Goal: Transaction & Acquisition: Purchase product/service

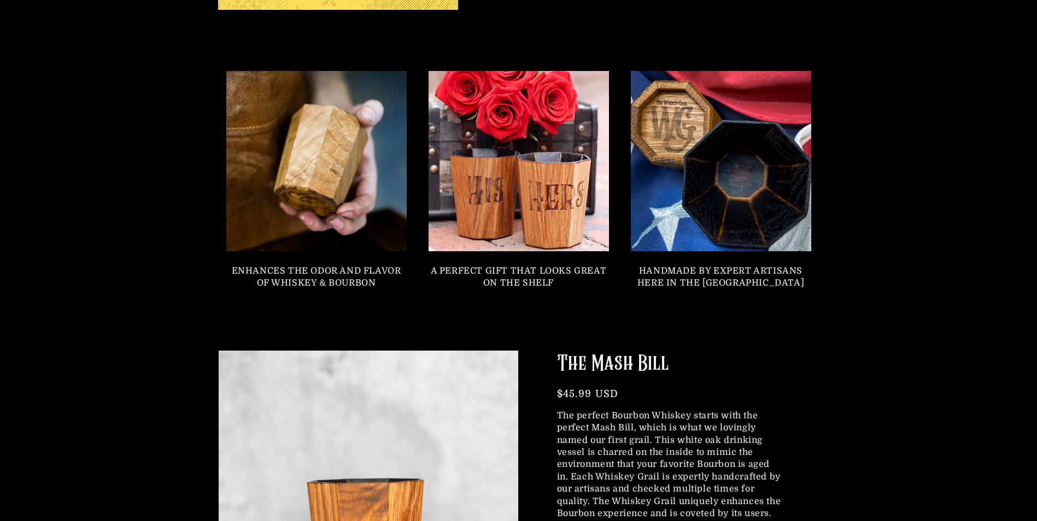
scroll to position [1148, 0]
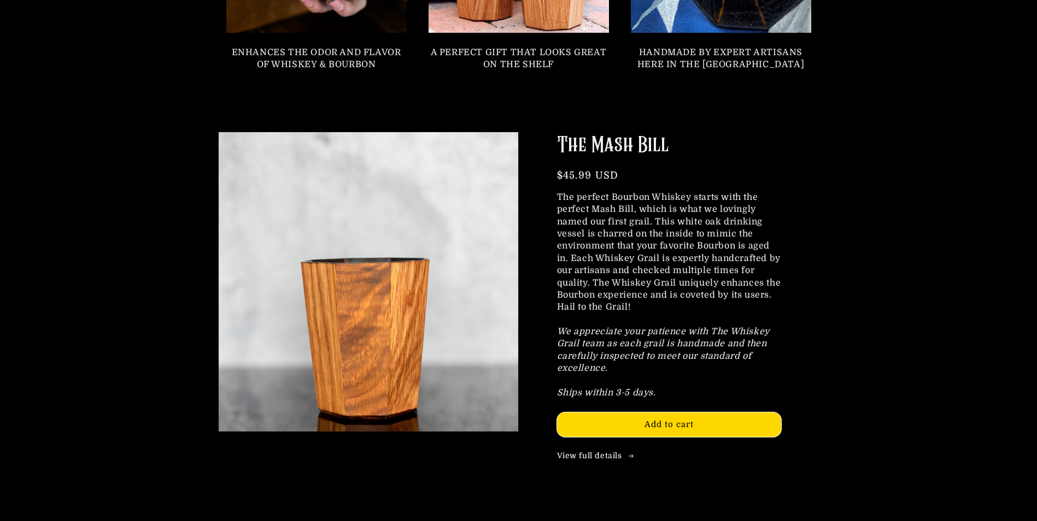
click at [374, 350] on img at bounding box center [368, 282] width 330 height 330
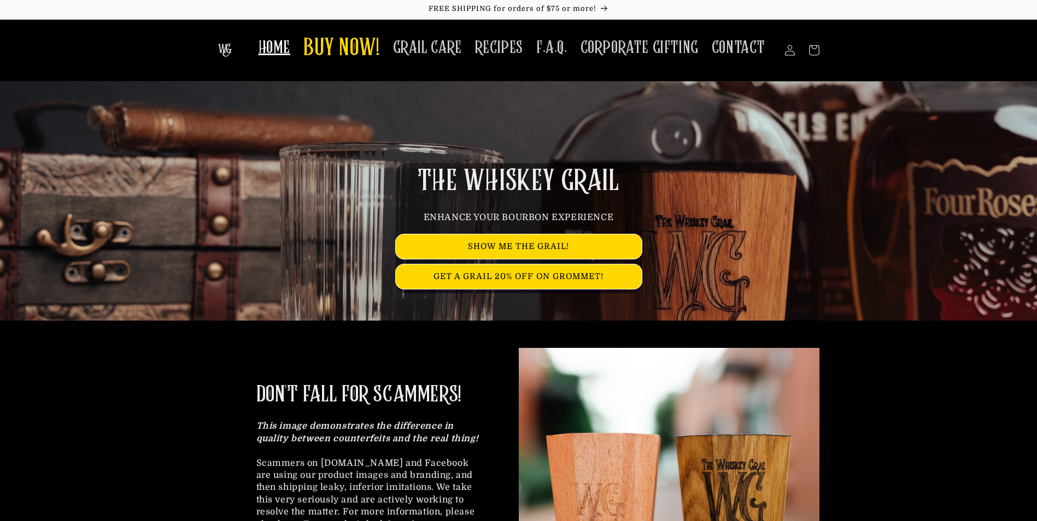
scroll to position [0, 0]
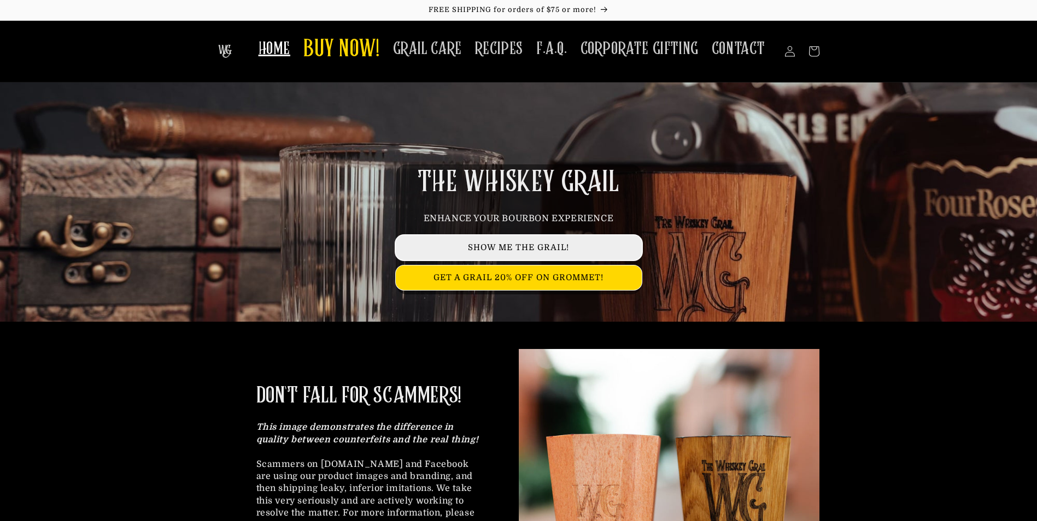
click at [538, 242] on link "SHOW ME THE GRAIL!" at bounding box center [519, 248] width 246 height 25
